Goal: Understand process/instructions: Learn how to perform a task or action

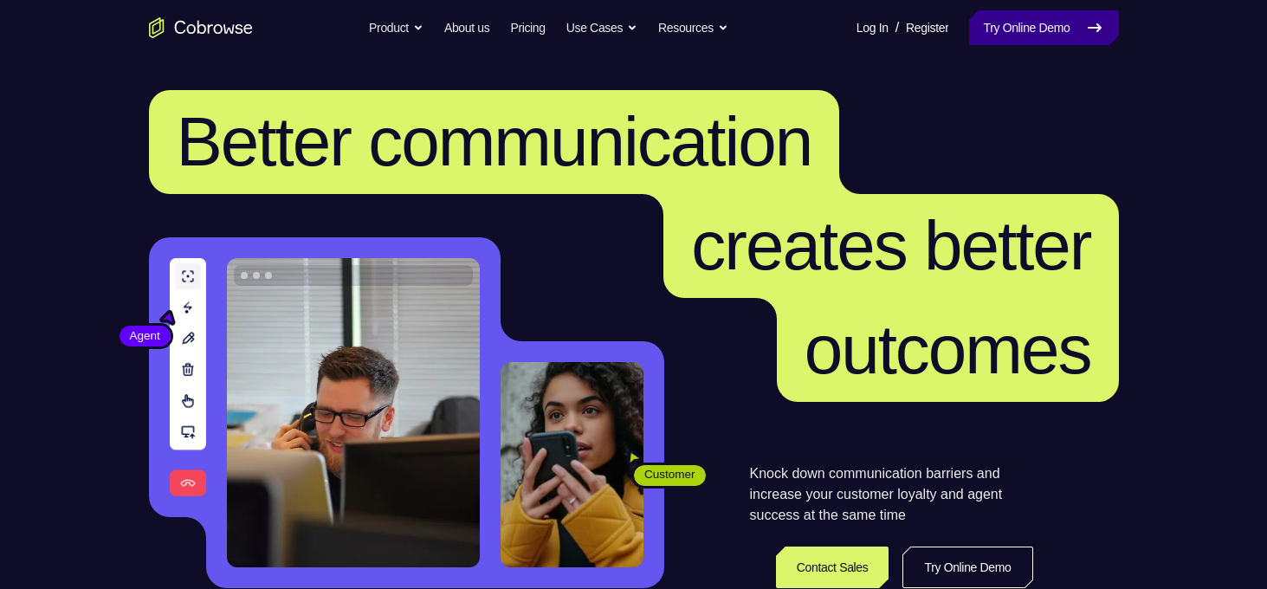
click at [989, 30] on link "Try Online Demo" at bounding box center [1043, 27] width 149 height 35
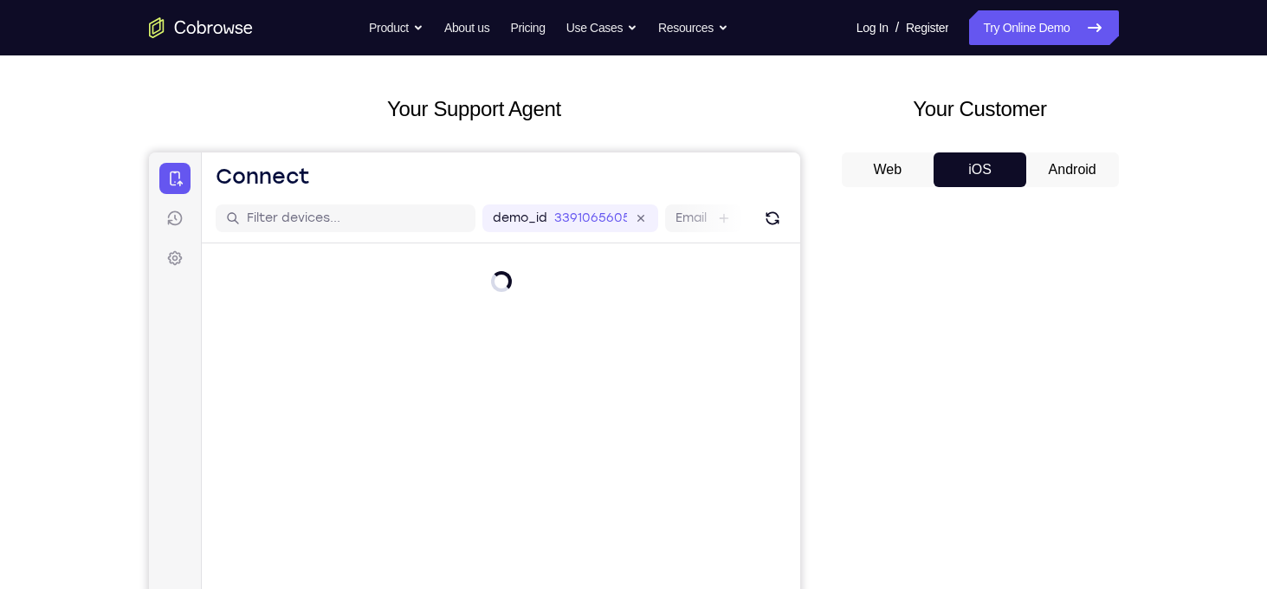
click at [1069, 167] on button "Android" at bounding box center [1072, 169] width 93 height 35
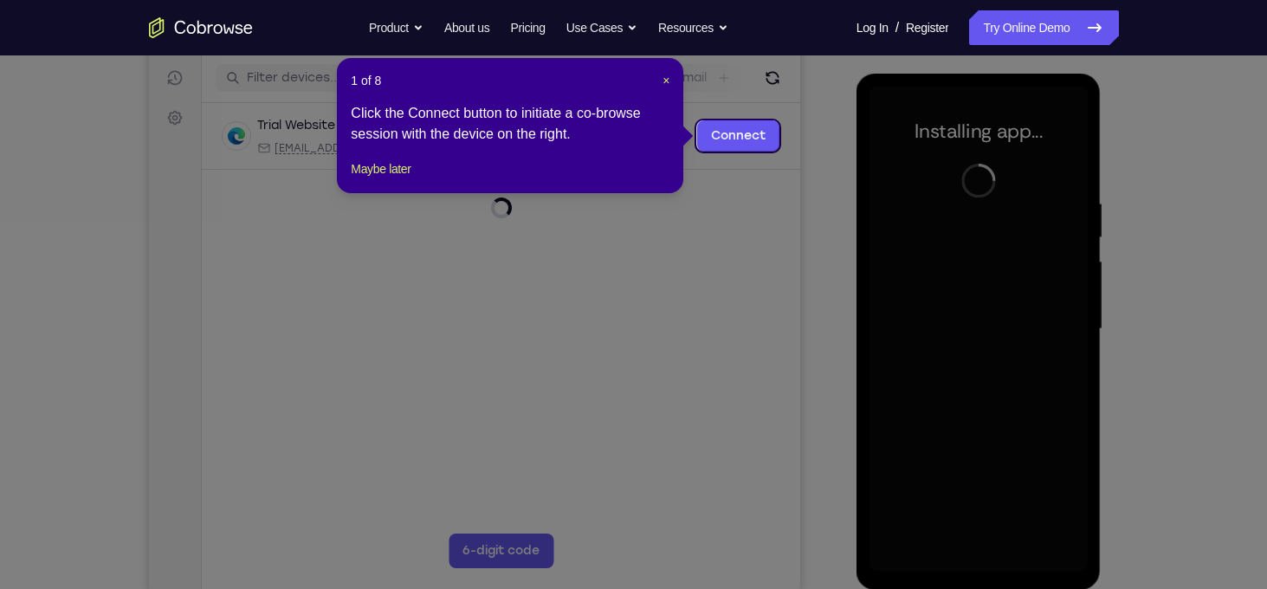
click at [672, 74] on div "1 of 8 × Click the Connect button to initiate a co-browse session with the devi…" at bounding box center [510, 125] width 346 height 135
click at [669, 78] on span "×" at bounding box center [666, 81] width 7 height 14
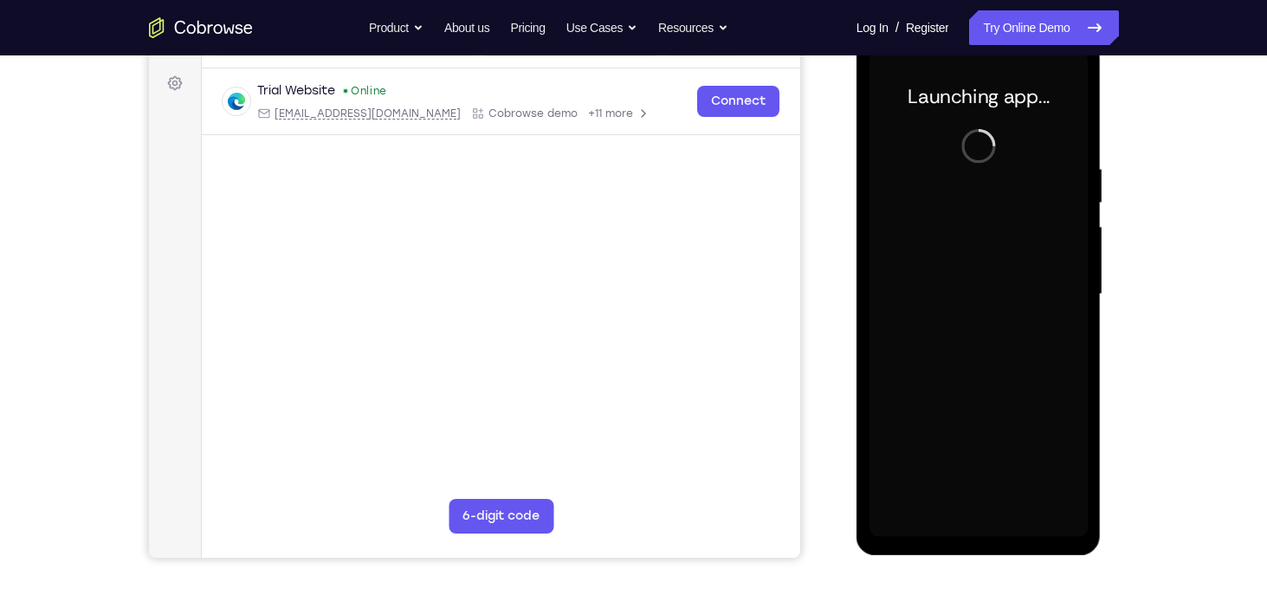
scroll to position [249, 0]
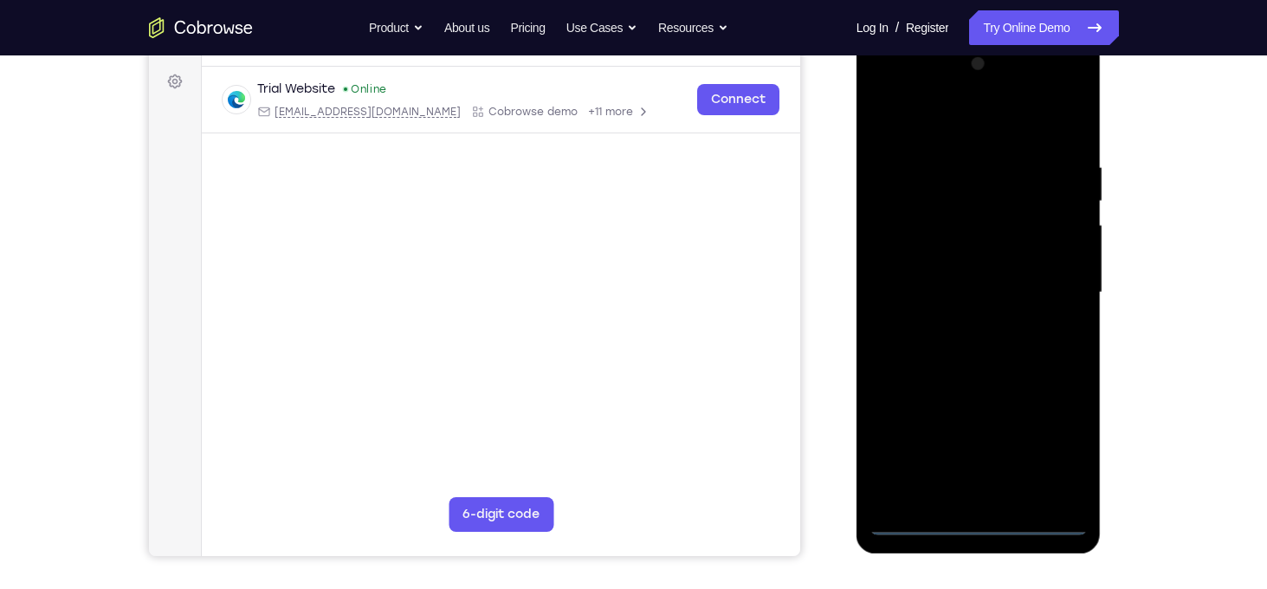
click at [980, 518] on div at bounding box center [979, 292] width 218 height 485
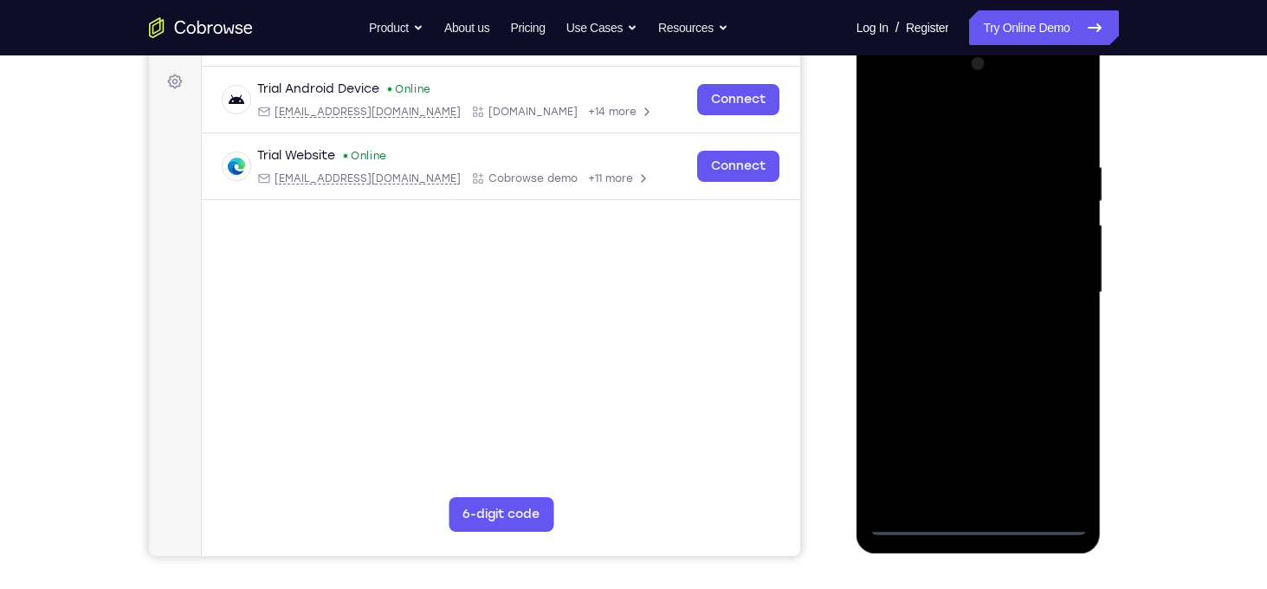
click at [1055, 445] on div at bounding box center [979, 292] width 218 height 485
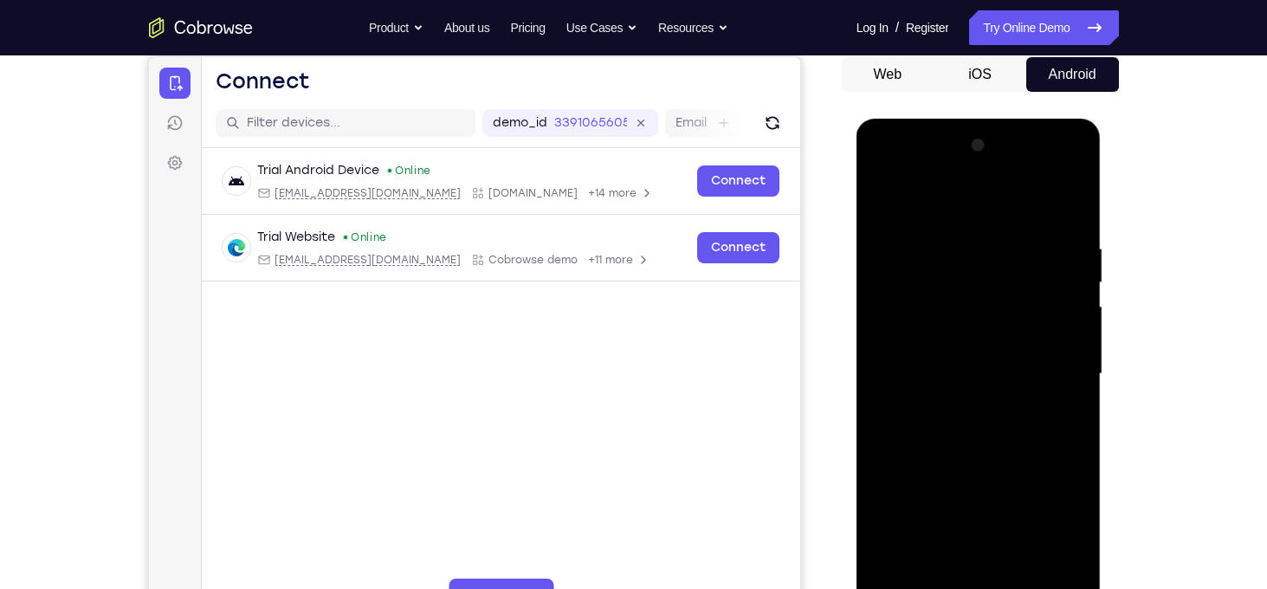
scroll to position [165, 0]
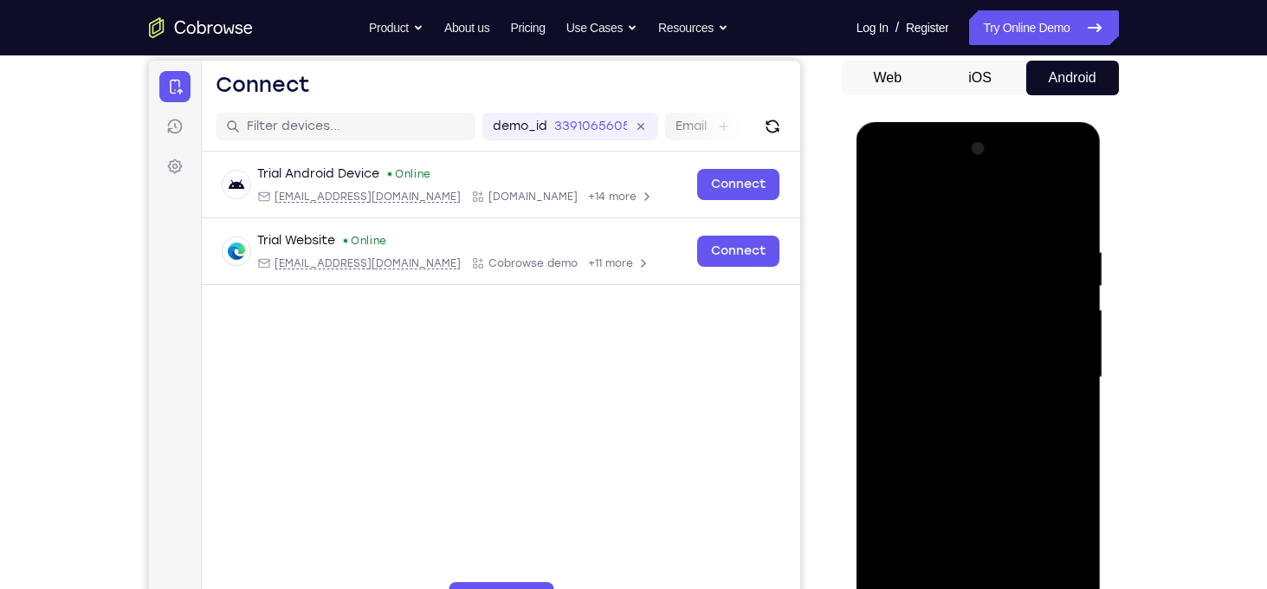
click at [892, 173] on div at bounding box center [979, 377] width 218 height 485
click at [1064, 372] on div at bounding box center [979, 377] width 218 height 485
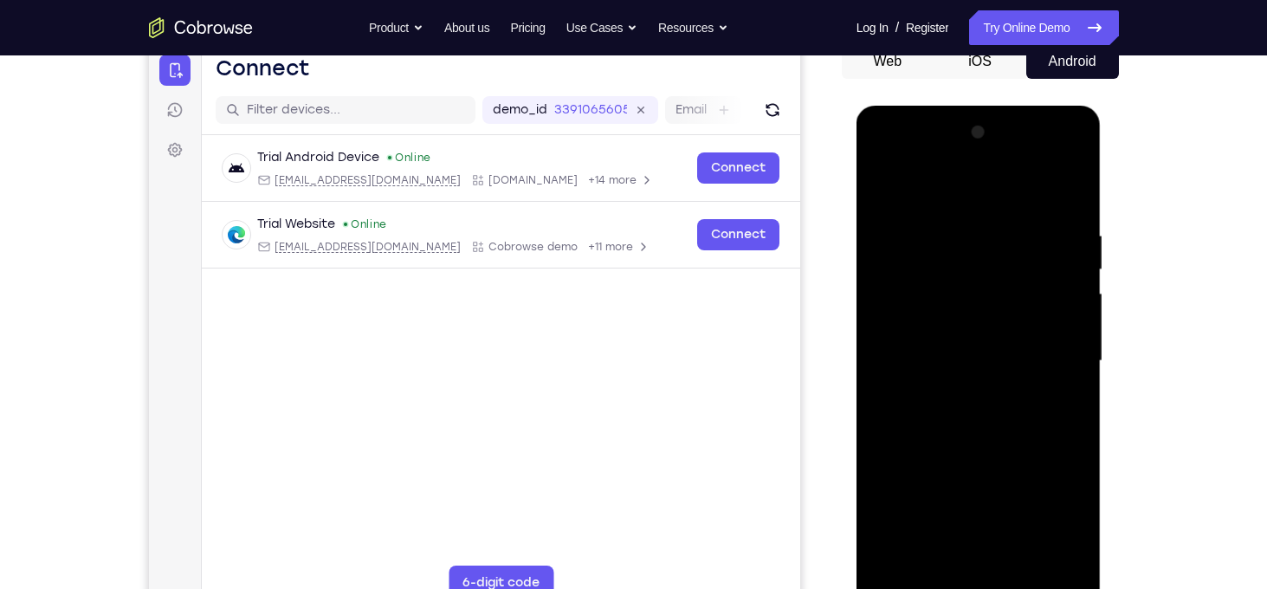
click at [958, 394] on div at bounding box center [979, 361] width 218 height 485
click at [938, 333] on div at bounding box center [979, 361] width 218 height 485
click at [926, 325] on div at bounding box center [979, 361] width 218 height 485
click at [927, 364] on div at bounding box center [979, 361] width 218 height 485
click at [949, 404] on div at bounding box center [979, 361] width 218 height 485
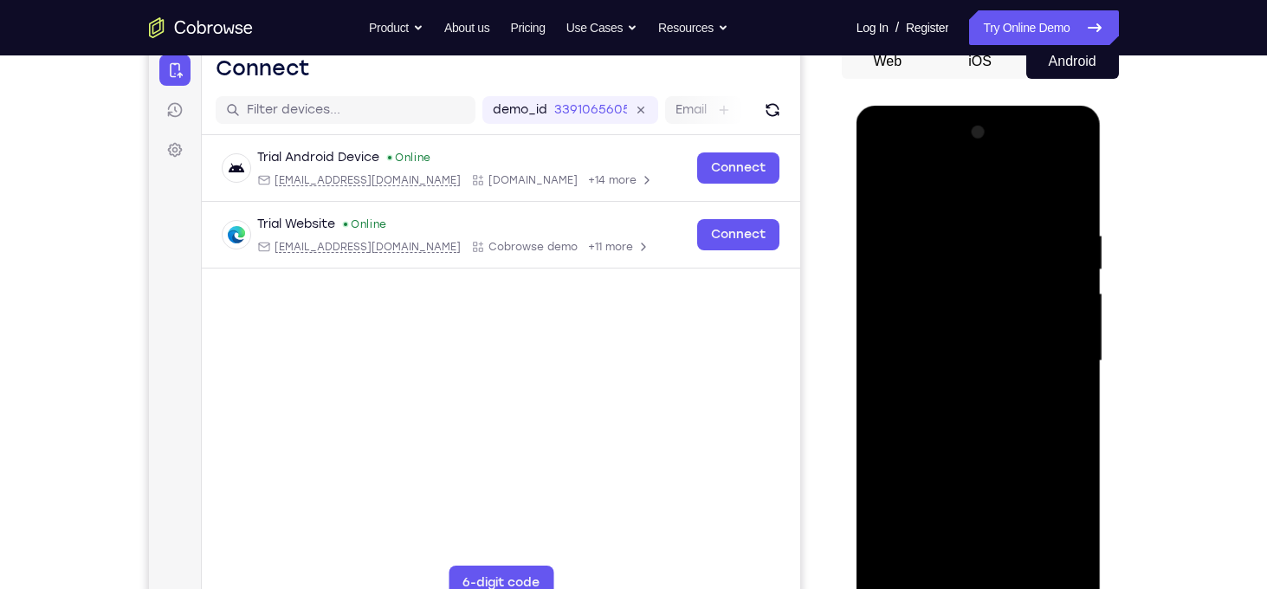
click at [955, 384] on div at bounding box center [979, 361] width 218 height 485
click at [928, 366] on div at bounding box center [979, 361] width 218 height 485
click at [917, 429] on div at bounding box center [979, 361] width 218 height 485
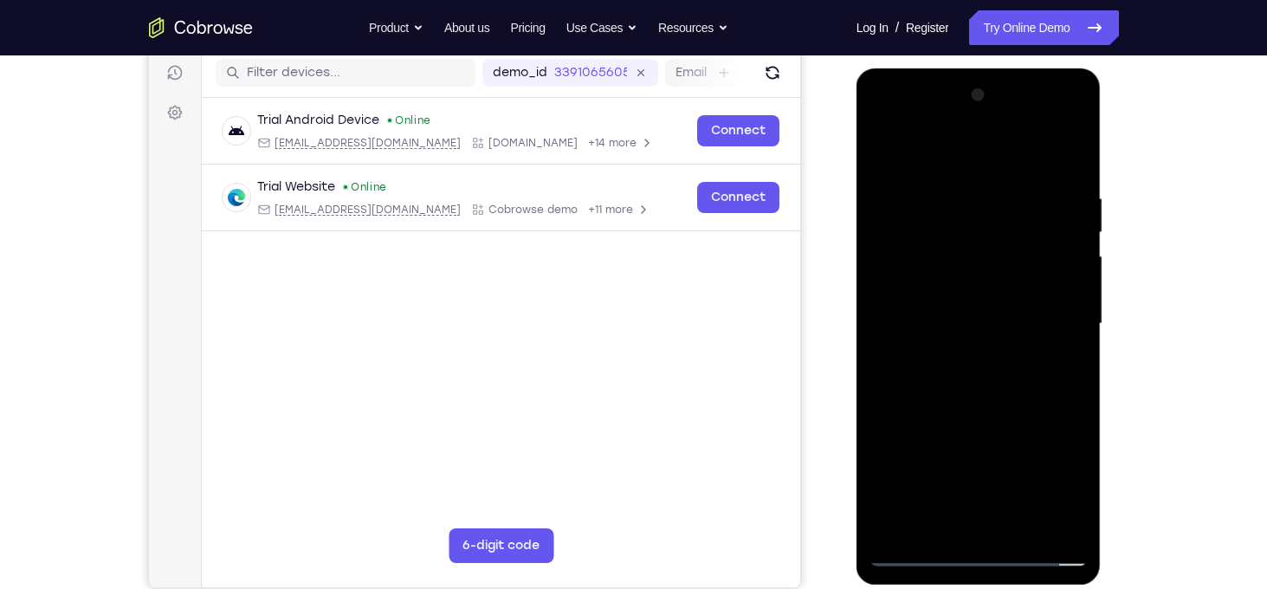
click at [1003, 371] on div at bounding box center [979, 323] width 218 height 485
click at [1065, 345] on div at bounding box center [979, 323] width 218 height 485
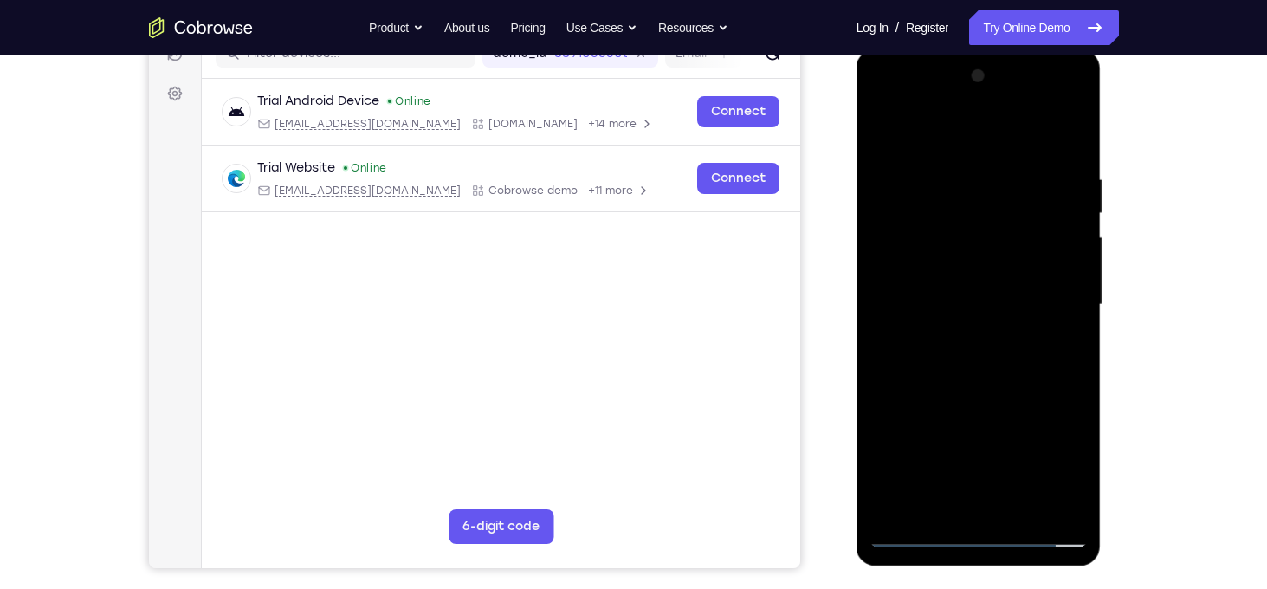
click at [954, 176] on div at bounding box center [979, 304] width 218 height 485
click at [992, 378] on div at bounding box center [979, 304] width 218 height 485
click at [953, 172] on div at bounding box center [979, 304] width 218 height 485
click at [1067, 133] on div at bounding box center [979, 304] width 218 height 485
click at [997, 162] on div at bounding box center [979, 304] width 218 height 485
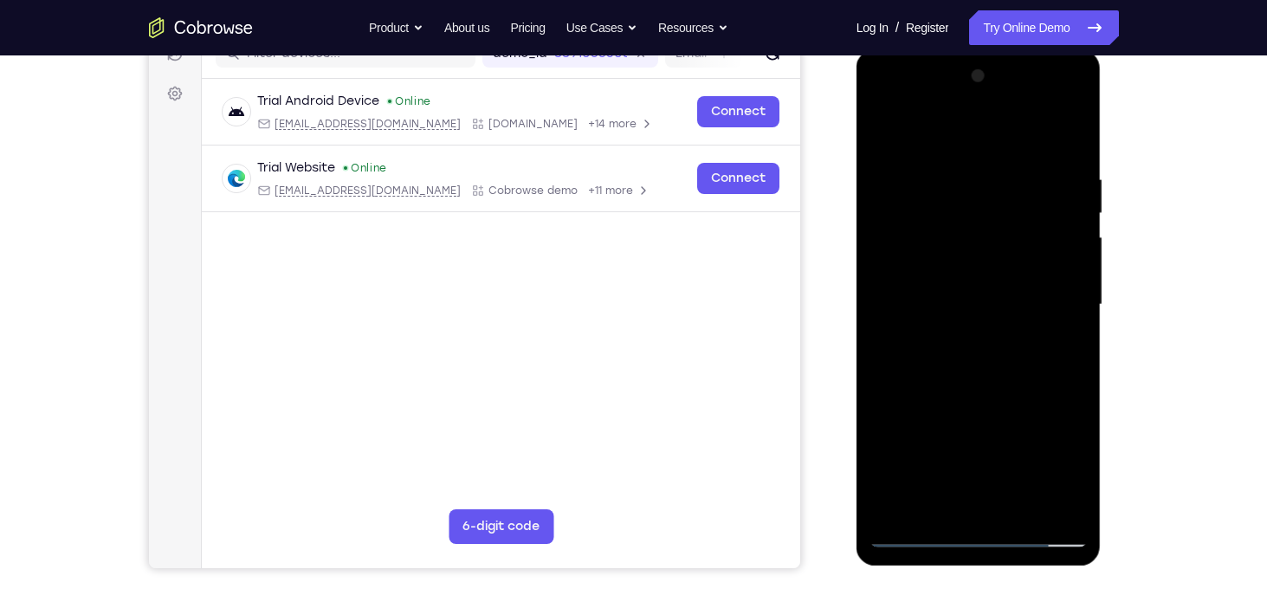
click at [1070, 135] on div at bounding box center [979, 304] width 218 height 485
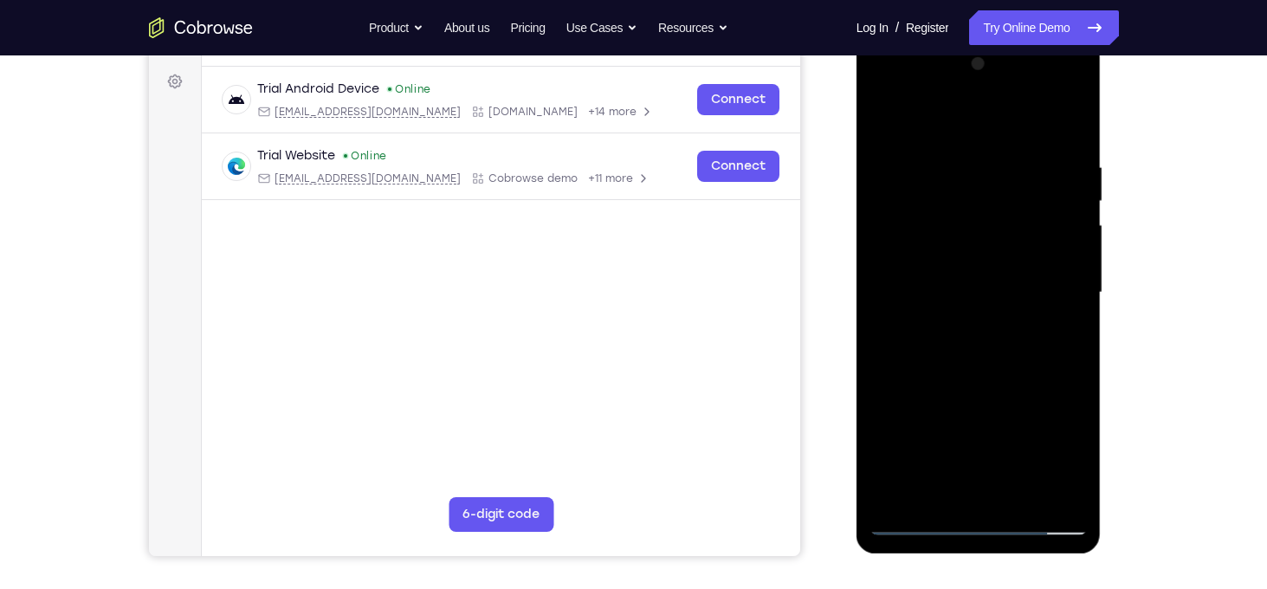
scroll to position [266, 0]
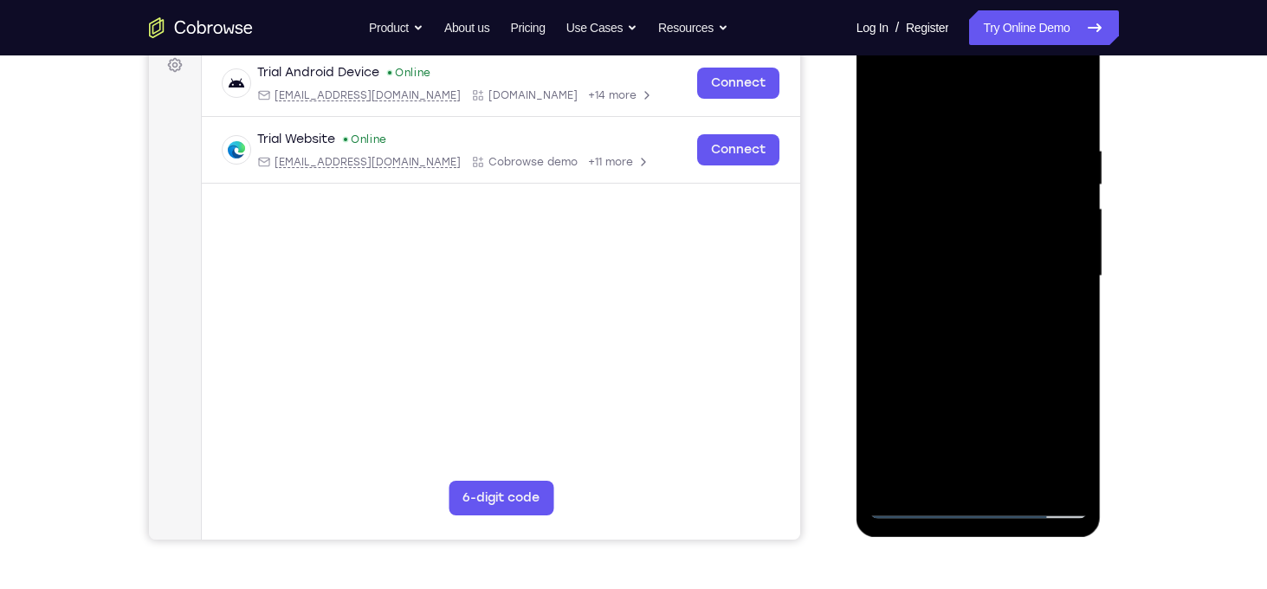
click at [1017, 479] on div at bounding box center [979, 276] width 218 height 485
click at [974, 373] on div at bounding box center [979, 276] width 218 height 485
click at [979, 260] on div at bounding box center [979, 276] width 218 height 485
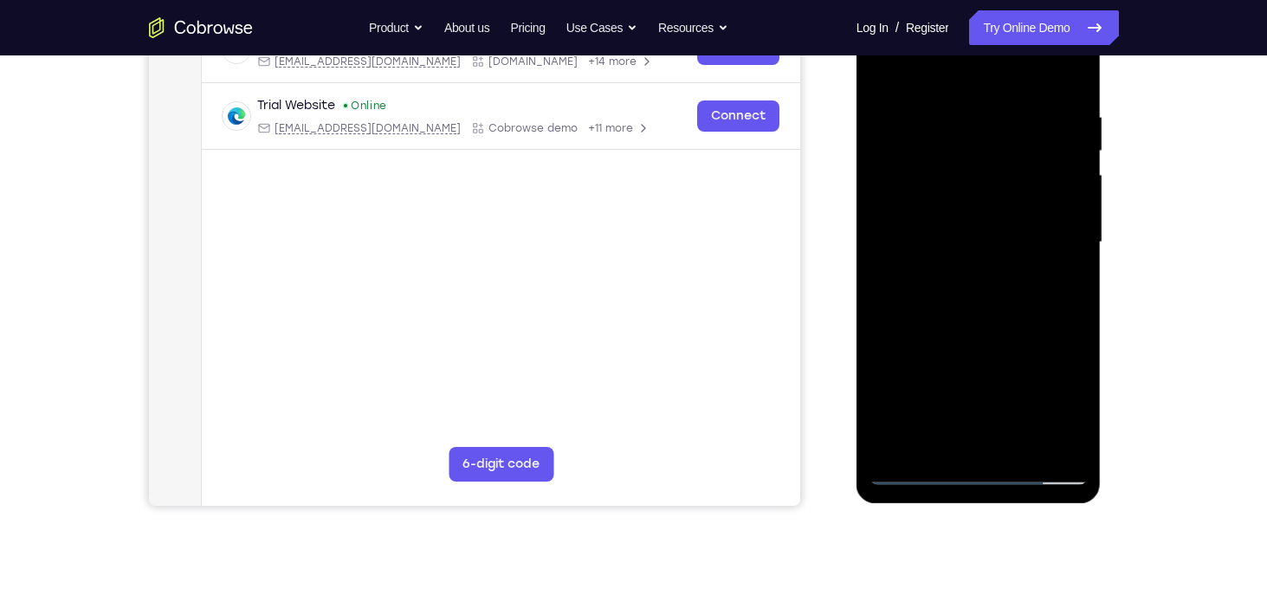
scroll to position [301, 0]
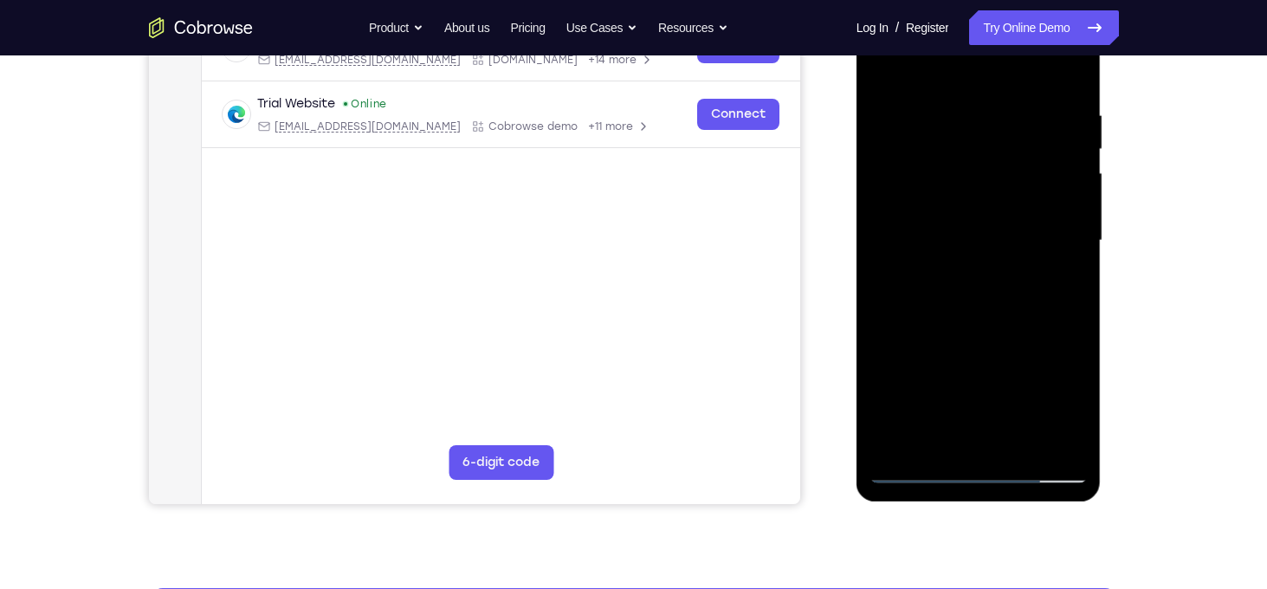
click at [1068, 284] on div at bounding box center [979, 240] width 218 height 485
click at [1055, 283] on div at bounding box center [979, 240] width 218 height 485
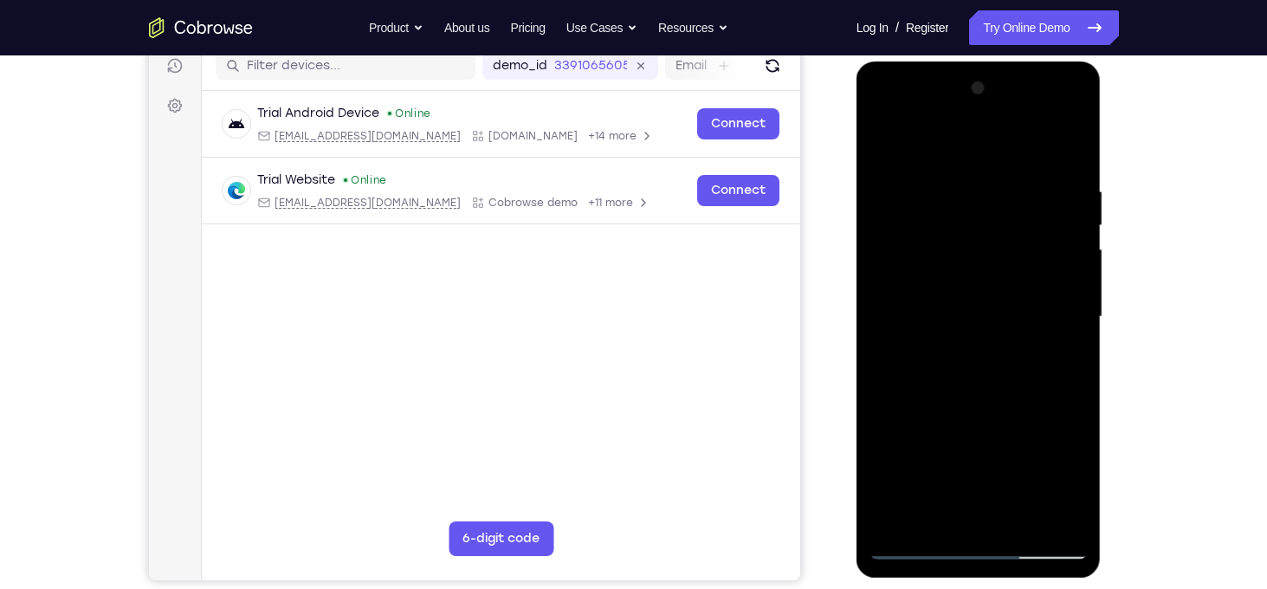
scroll to position [223, 0]
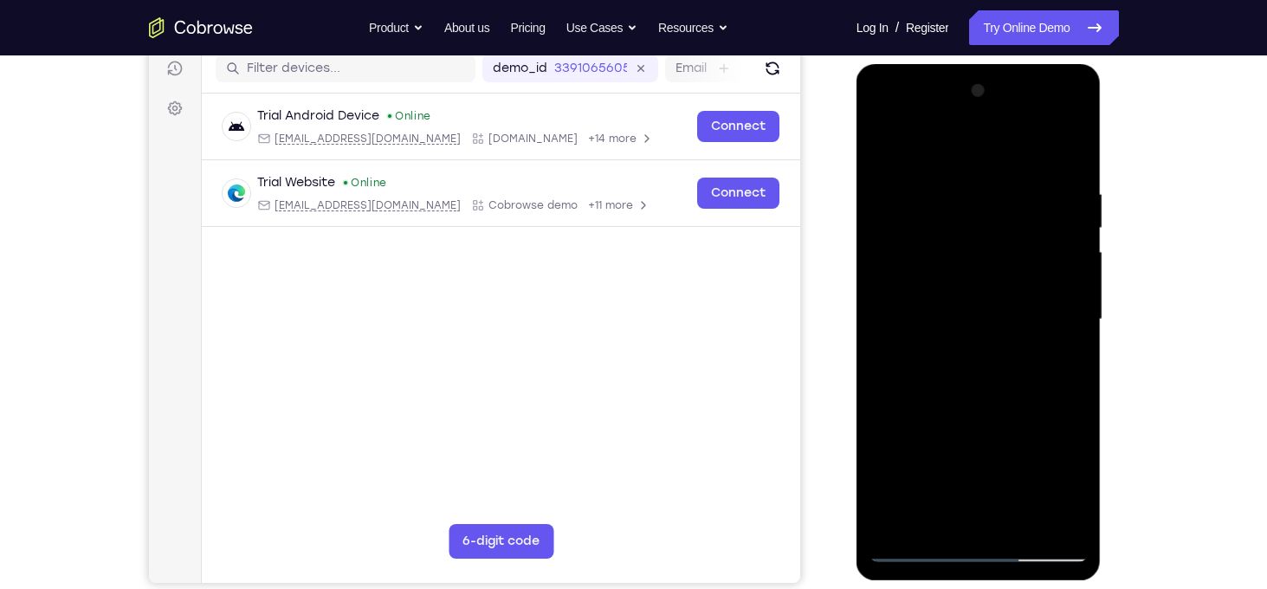
click at [887, 151] on div at bounding box center [979, 319] width 218 height 485
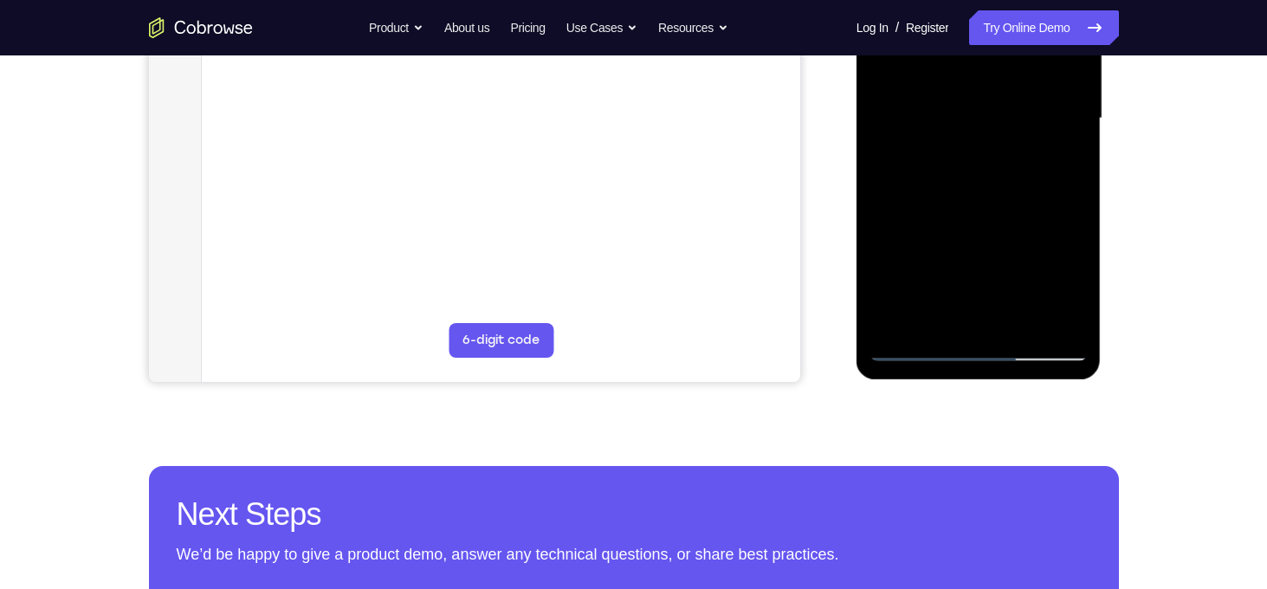
scroll to position [441, 0]
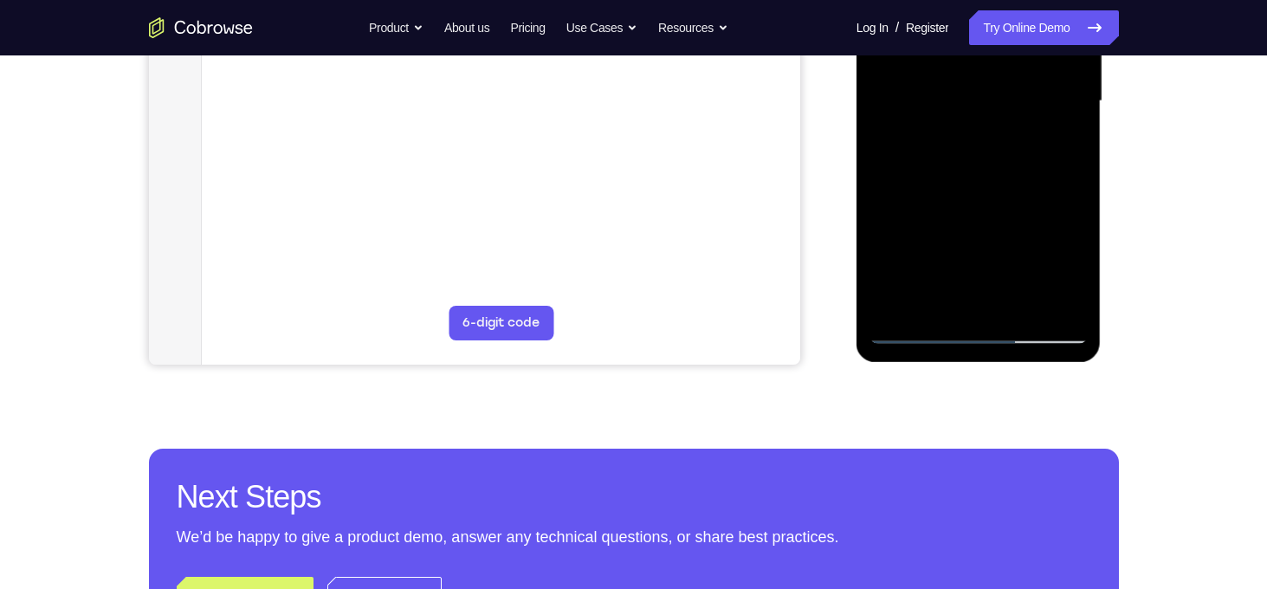
click at [898, 308] on div at bounding box center [979, 101] width 218 height 485
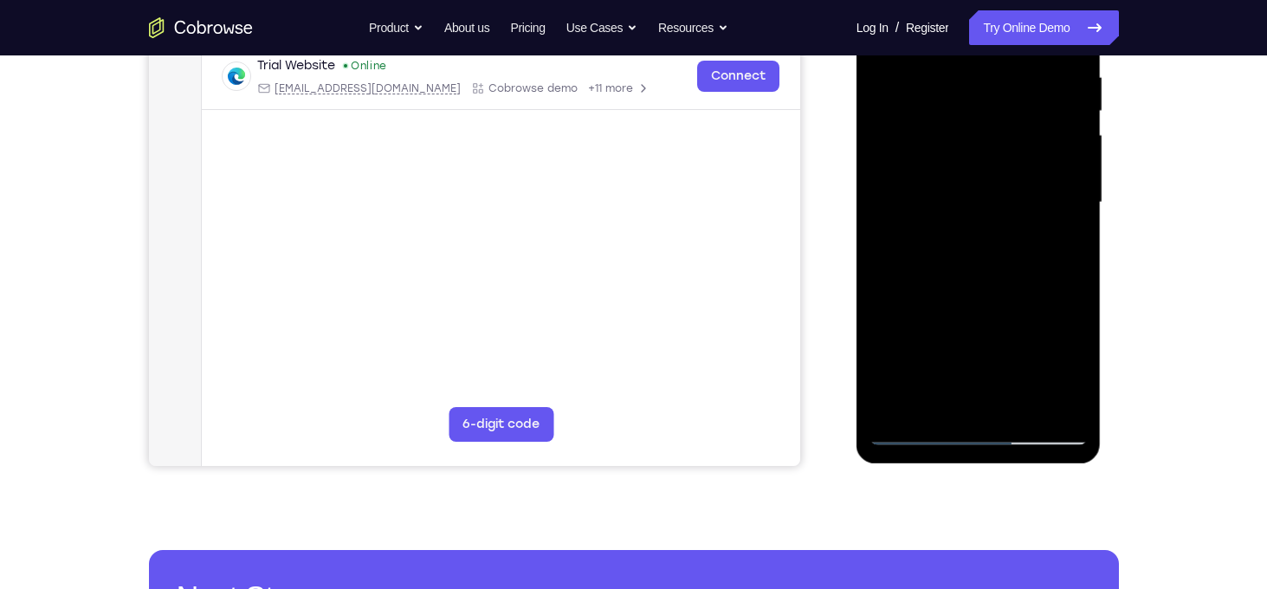
scroll to position [341, 0]
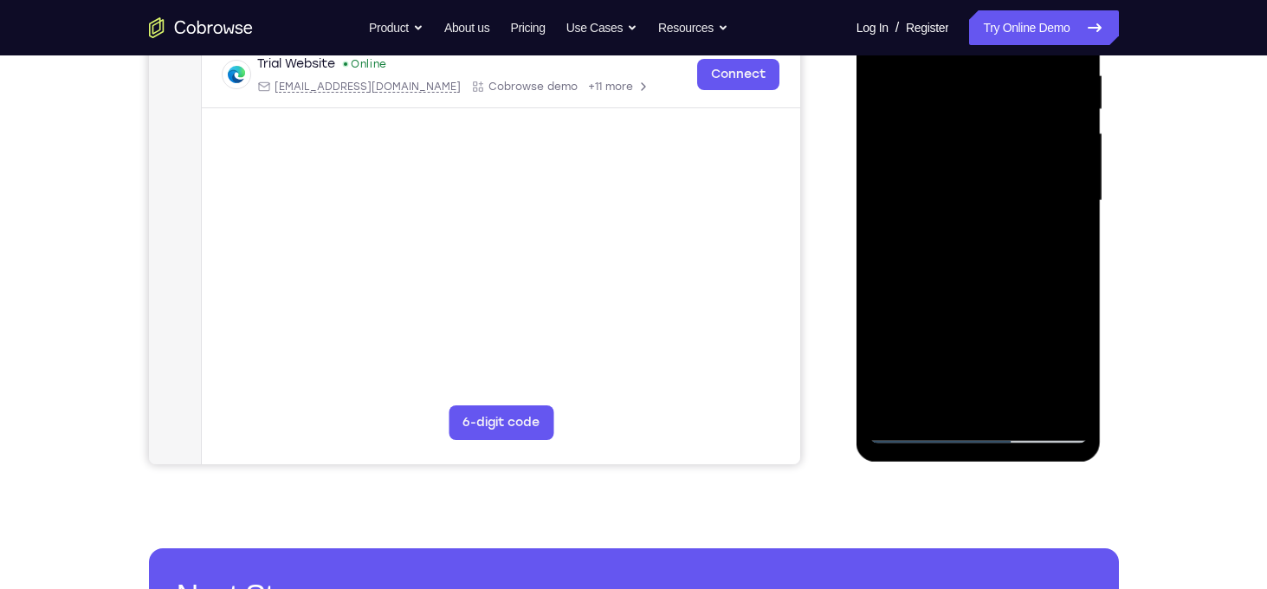
click at [896, 400] on div at bounding box center [979, 200] width 218 height 485
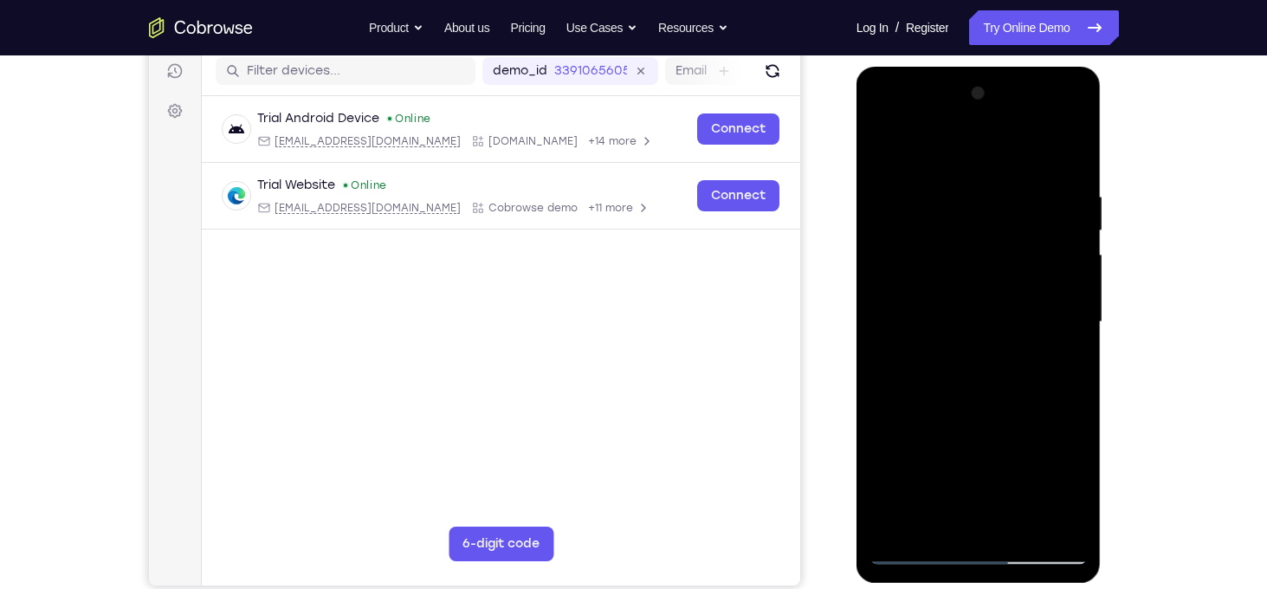
scroll to position [208, 0]
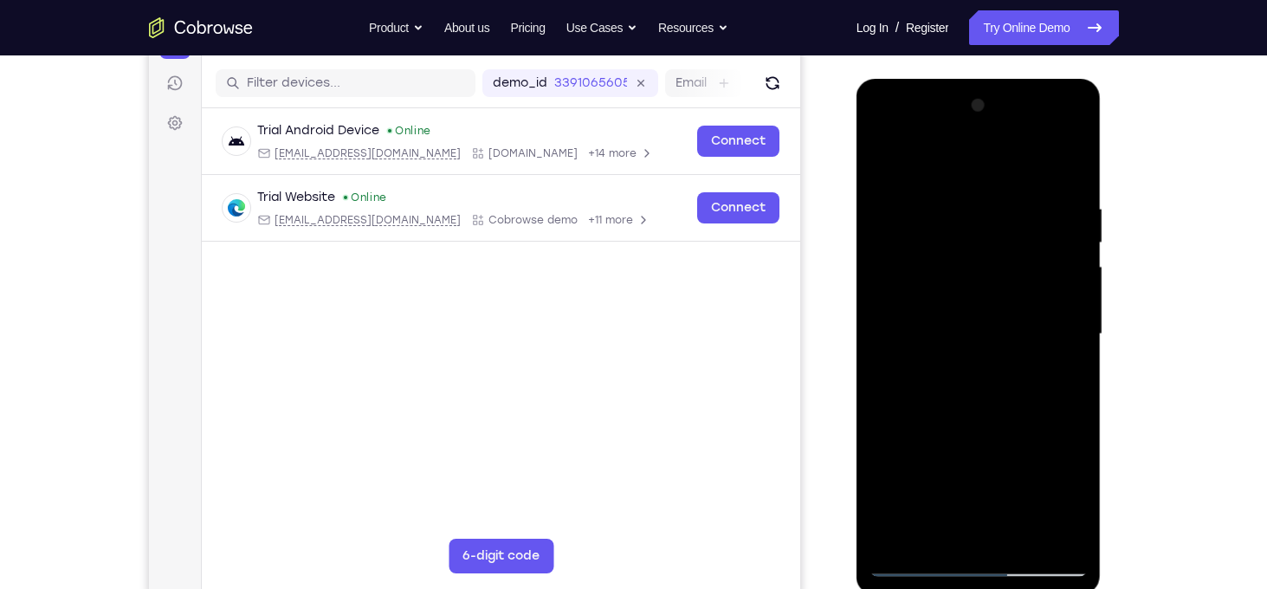
drag, startPoint x: 985, startPoint y: 360, endPoint x: 994, endPoint y: 520, distance: 159.7
click at [994, 520] on div at bounding box center [979, 334] width 218 height 485
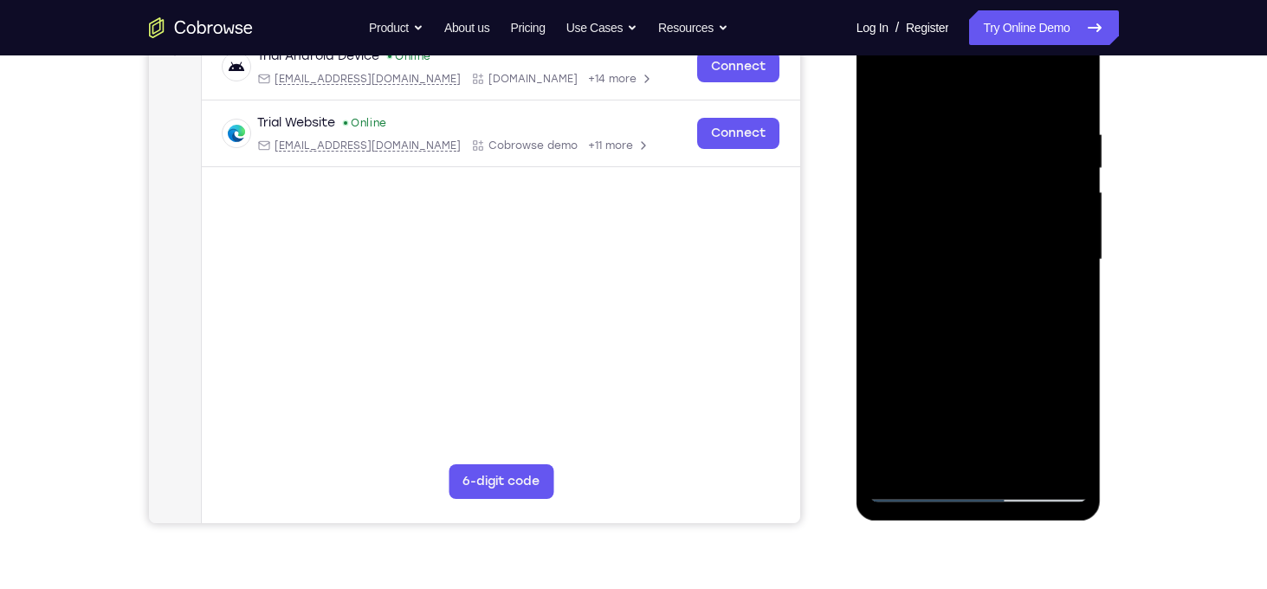
scroll to position [284, 0]
click at [1024, 462] on div at bounding box center [979, 258] width 218 height 485
click at [988, 238] on div at bounding box center [979, 258] width 218 height 485
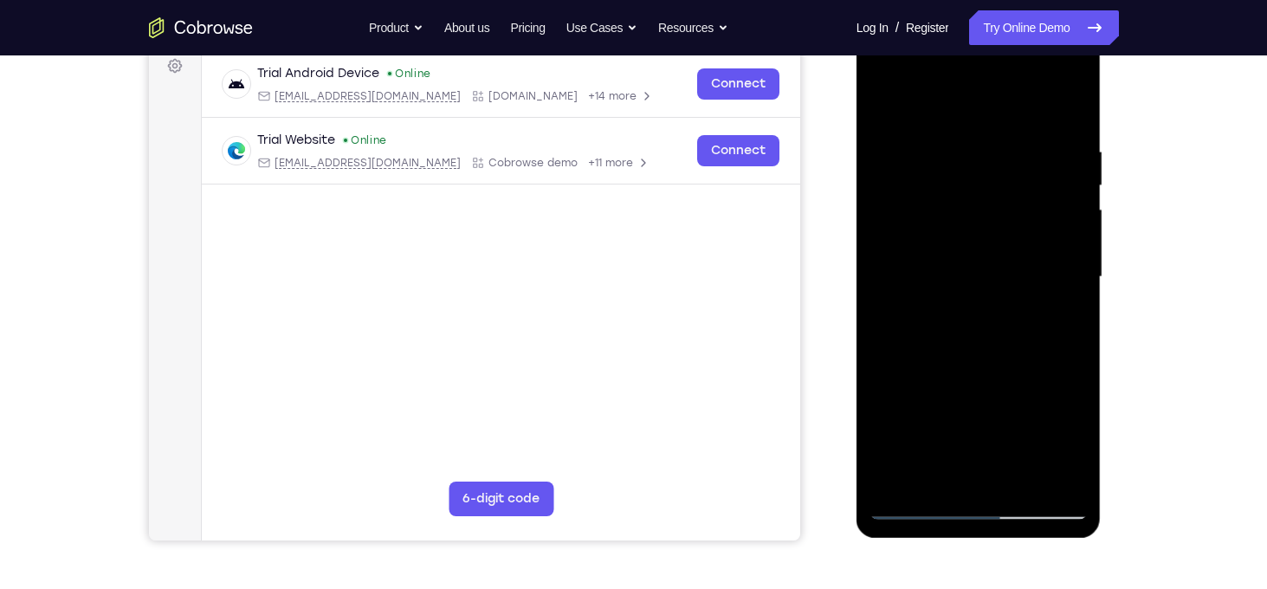
click at [888, 108] on div at bounding box center [979, 277] width 218 height 485
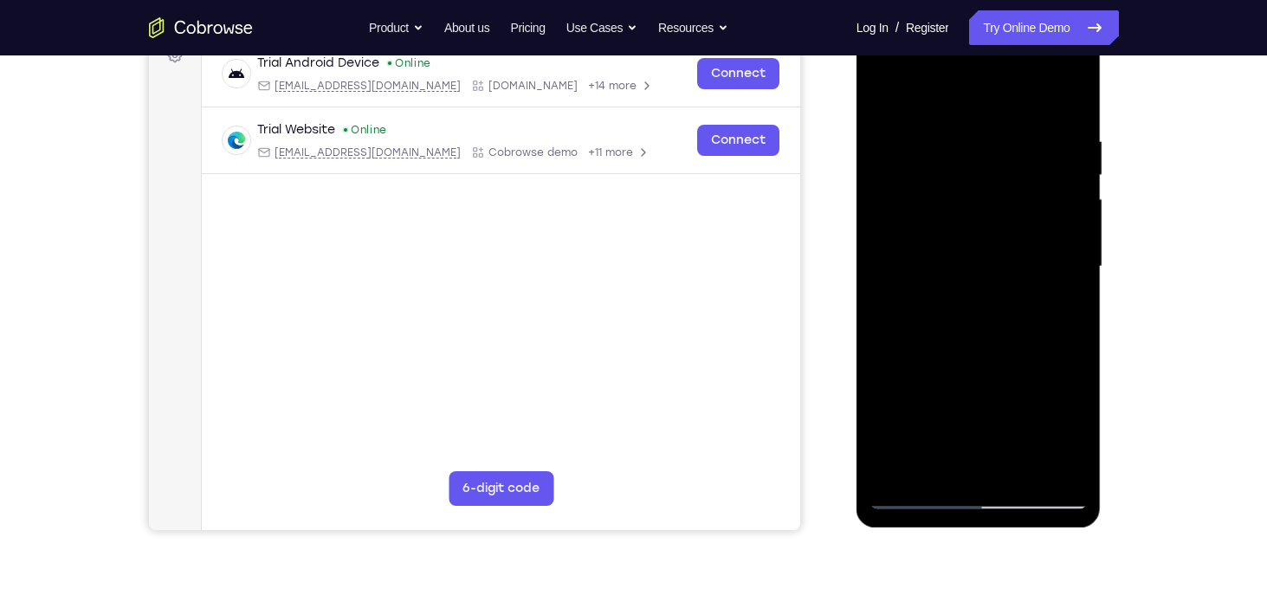
scroll to position [267, 0]
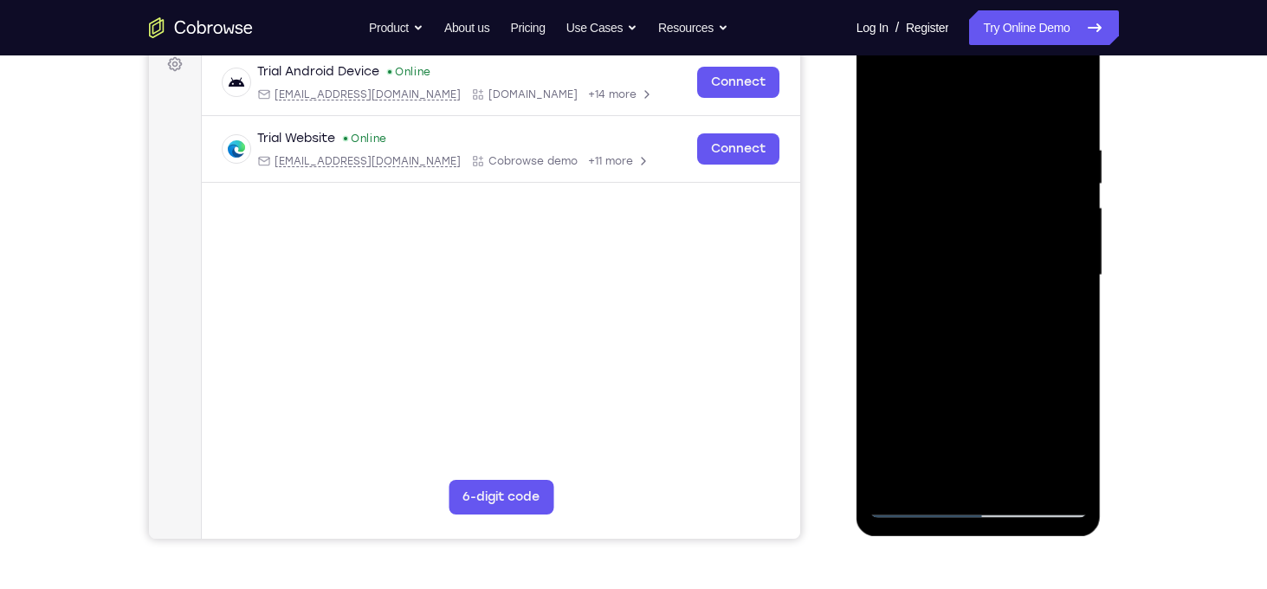
click at [887, 103] on div at bounding box center [979, 275] width 218 height 485
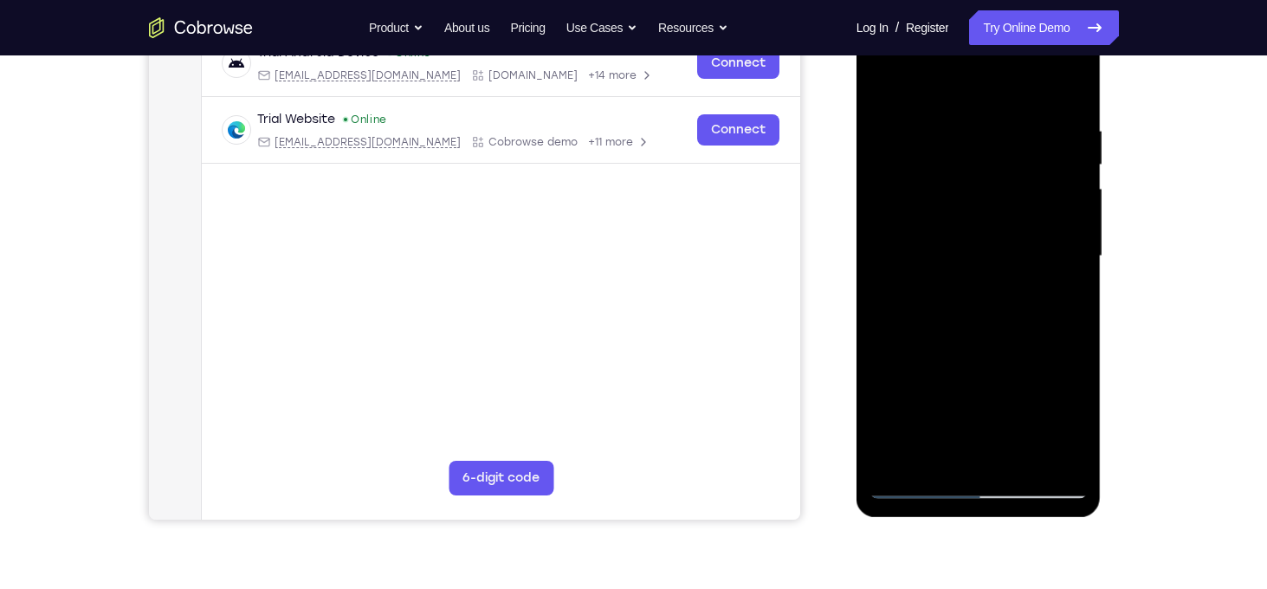
scroll to position [270, 0]
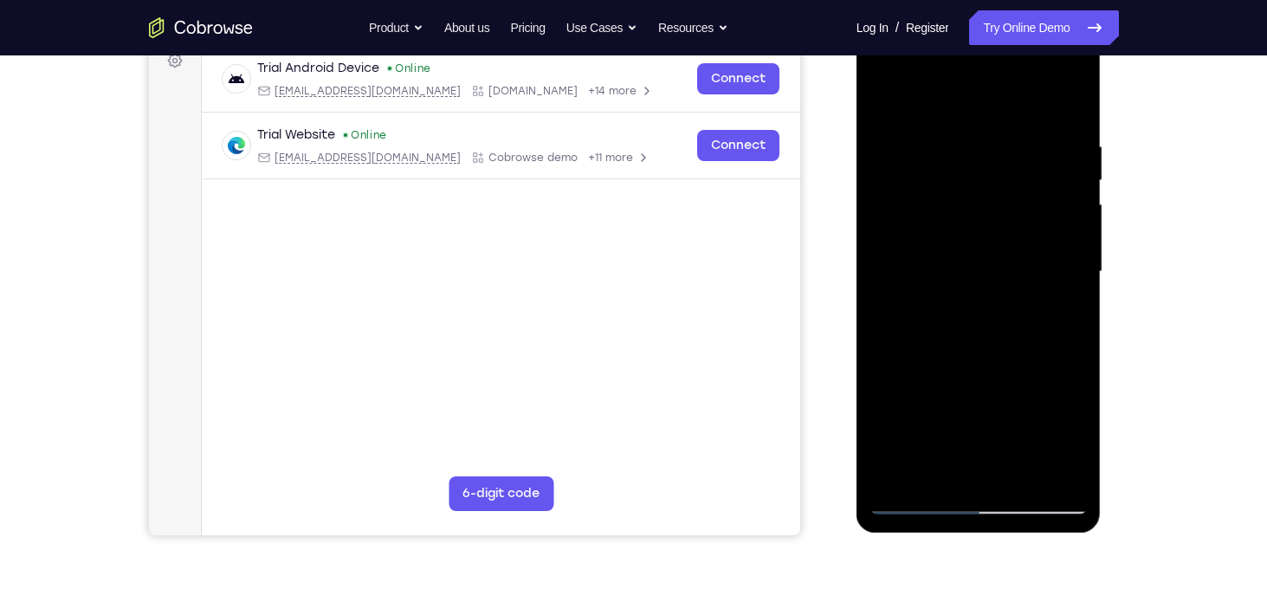
click at [954, 152] on div at bounding box center [979, 271] width 218 height 485
